Goal: Information Seeking & Learning: Understand process/instructions

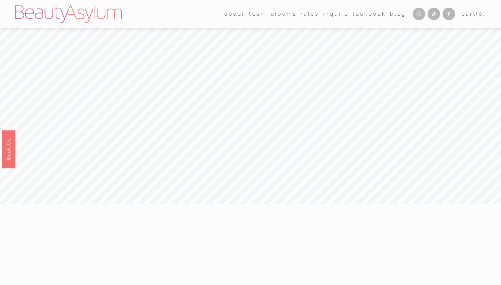
click at [306, 15] on link "Rates" at bounding box center [309, 14] width 18 height 11
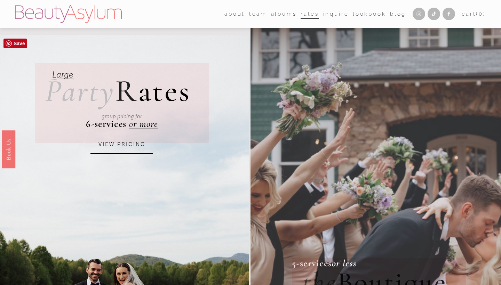
click at [131, 147] on link "VIEW PRICING" at bounding box center [121, 144] width 63 height 19
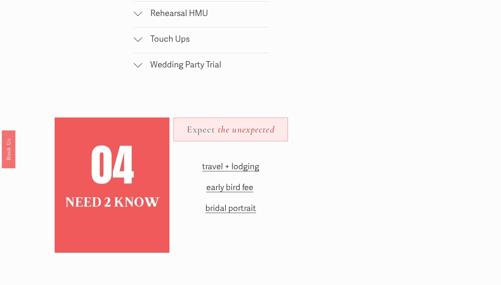
scroll to position [774, 0]
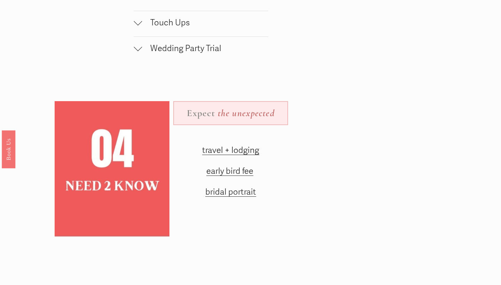
click at [235, 149] on span "travel + lodging" at bounding box center [230, 150] width 57 height 10
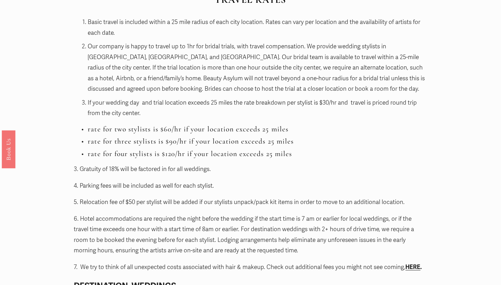
scroll to position [726, 0]
